Goal: Find specific page/section: Find specific page/section

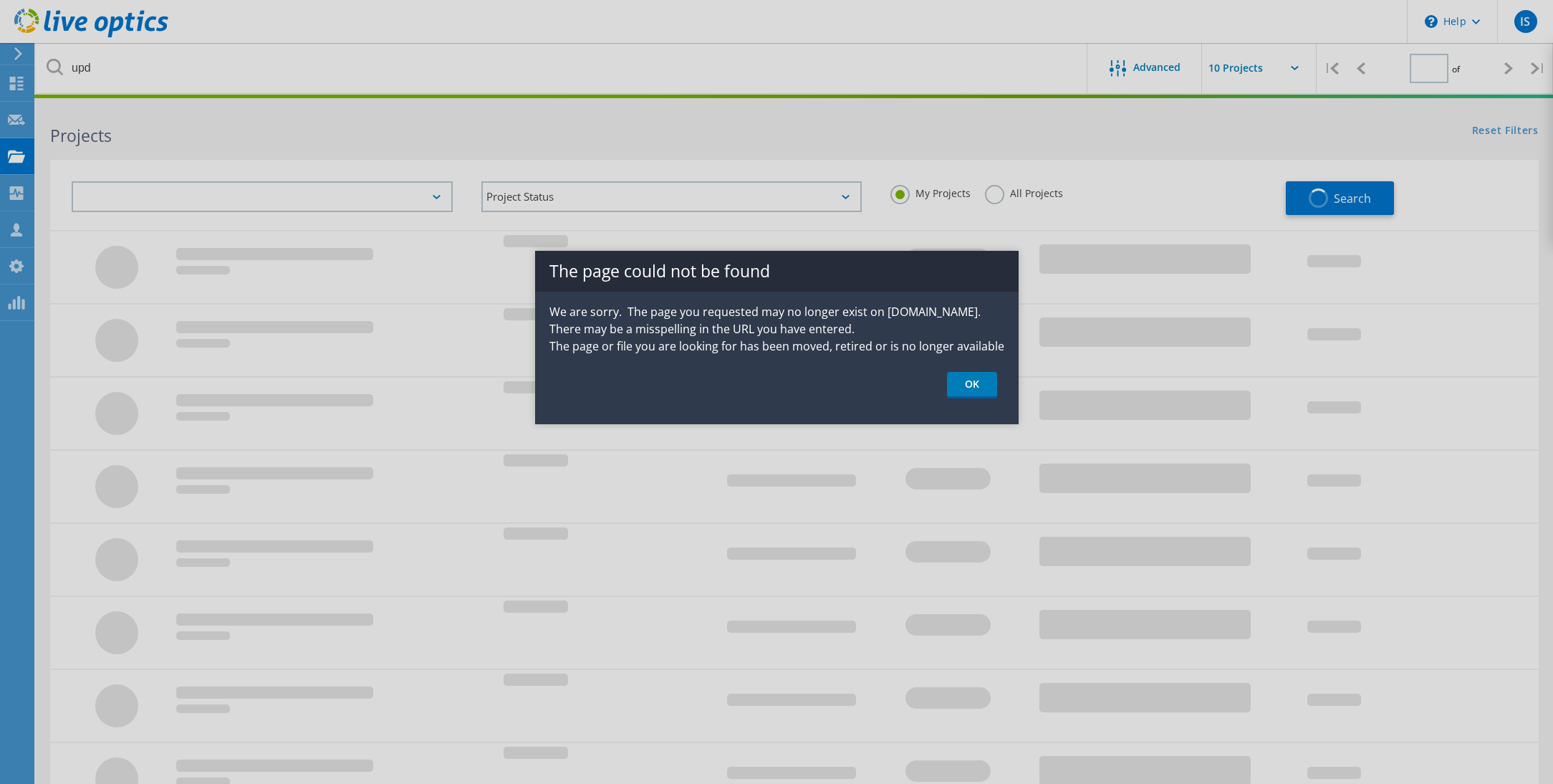
type input "1"
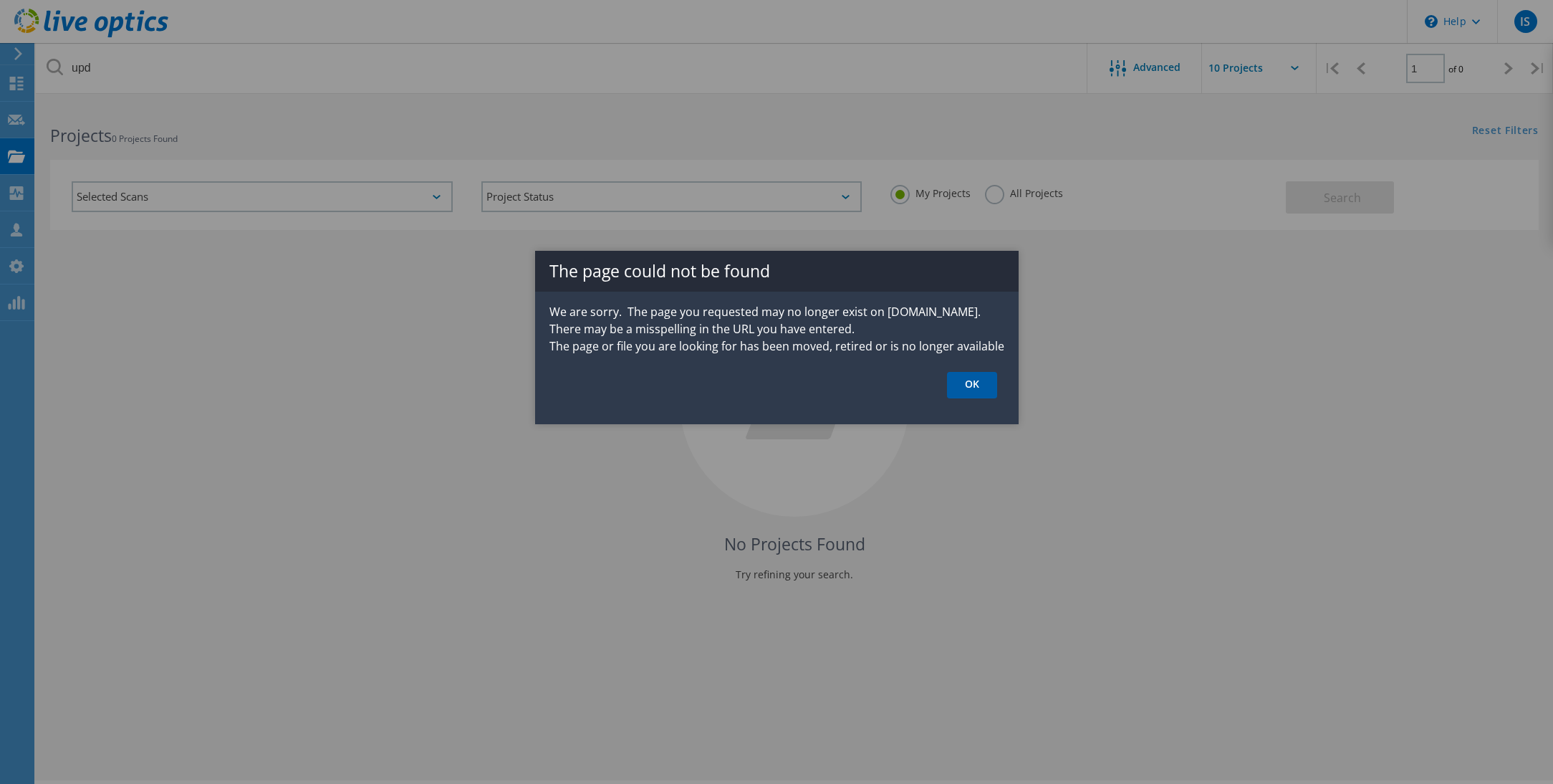
click at [975, 392] on link "OK" at bounding box center [972, 384] width 50 height 26
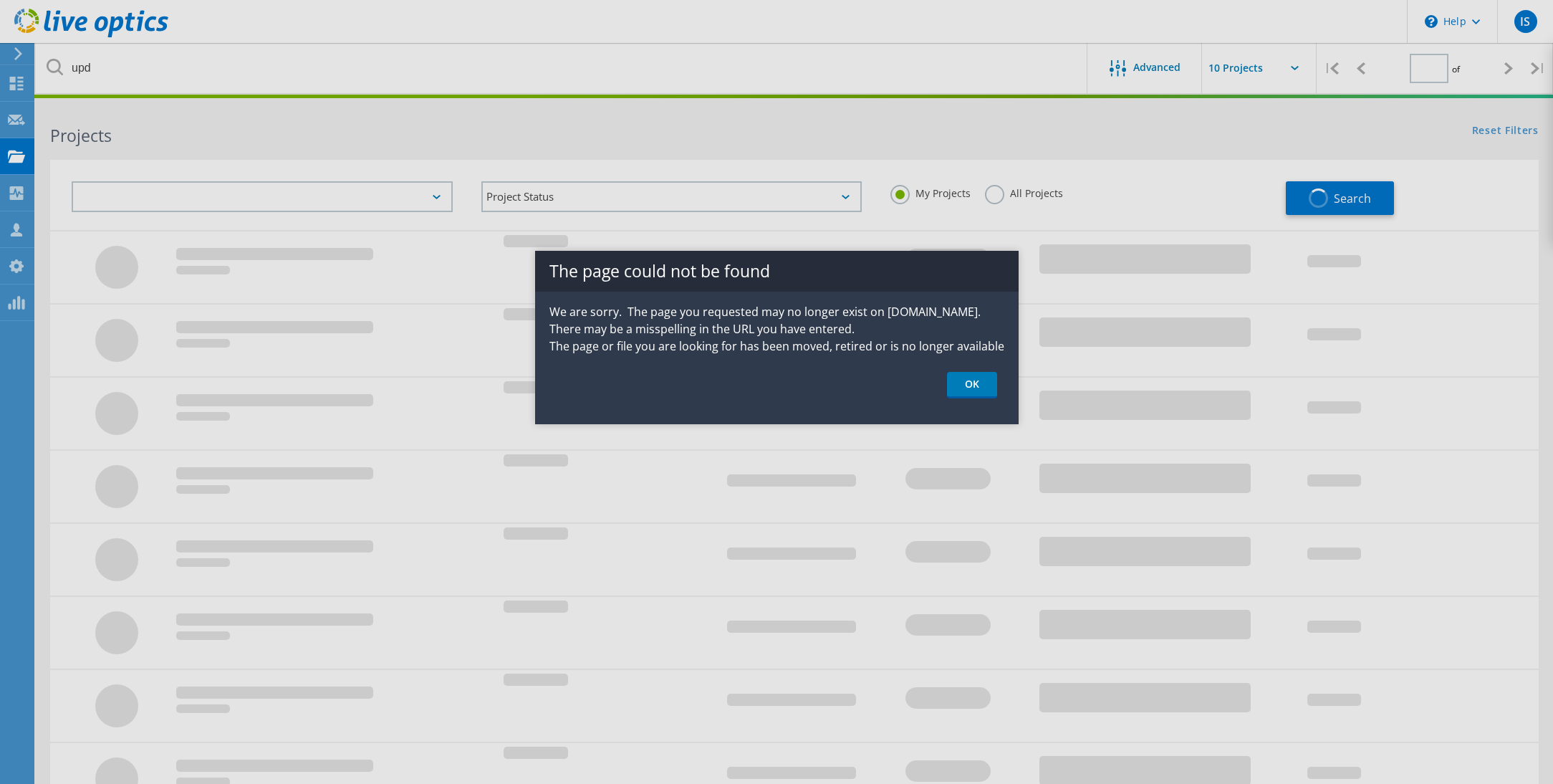
type input "1"
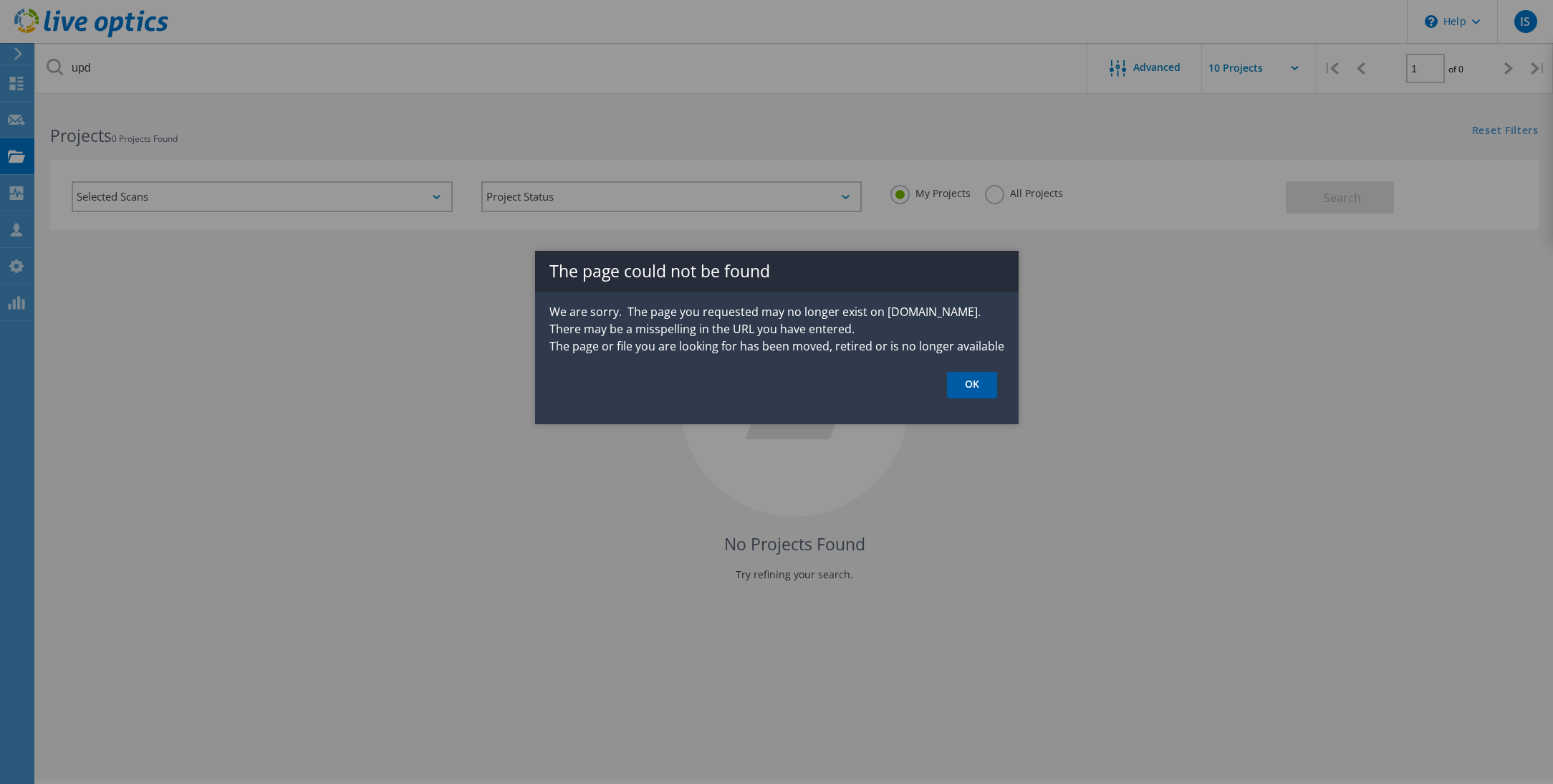
click at [980, 390] on link "OK" at bounding box center [972, 384] width 50 height 26
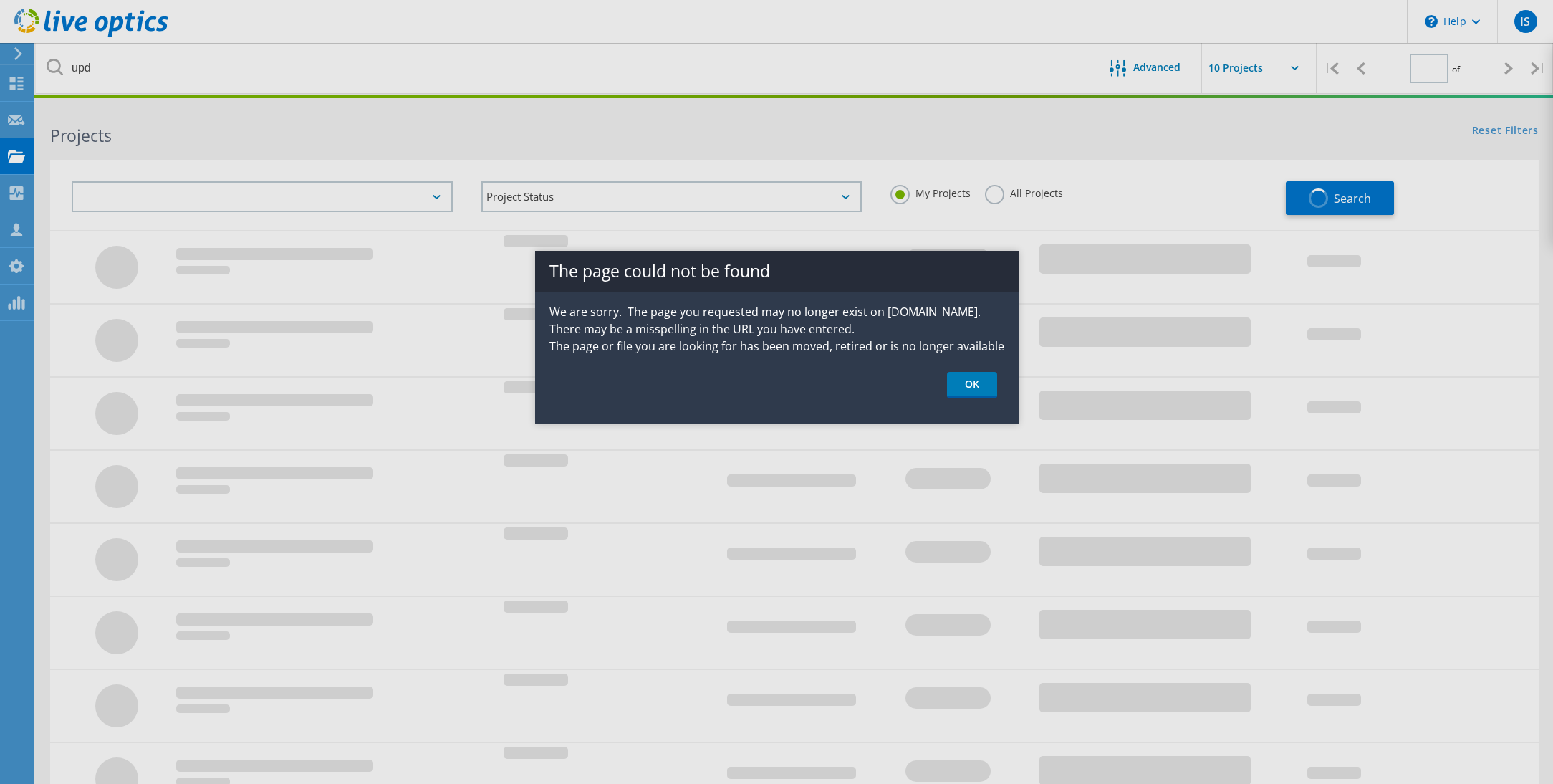
type input "1"
